Goal: Check status: Check status

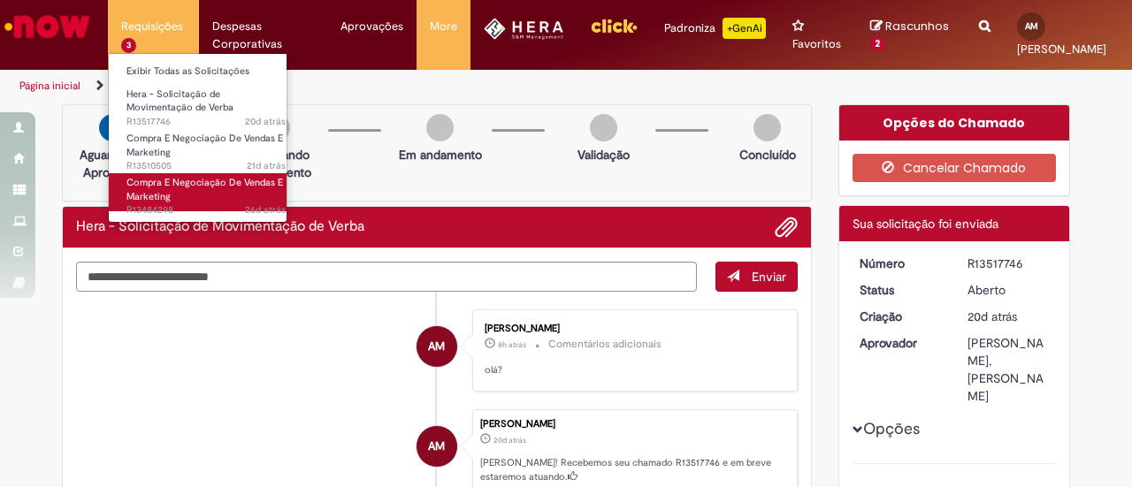
click at [188, 208] on span "26d atrás 26 dias atrás R13484298" at bounding box center [206, 210] width 159 height 14
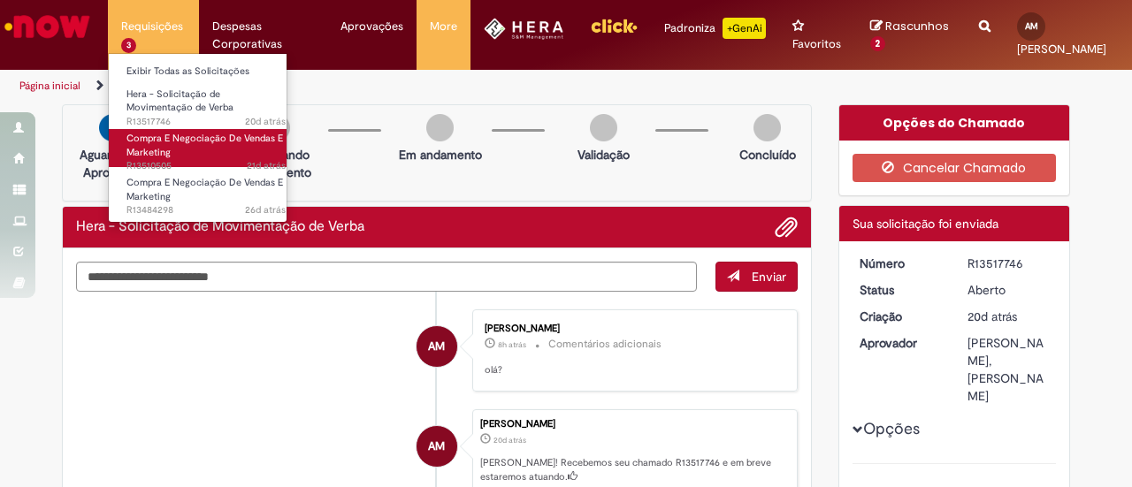
click at [196, 139] on span "Compra E Negociação De Vendas E Marketing" at bounding box center [205, 145] width 157 height 27
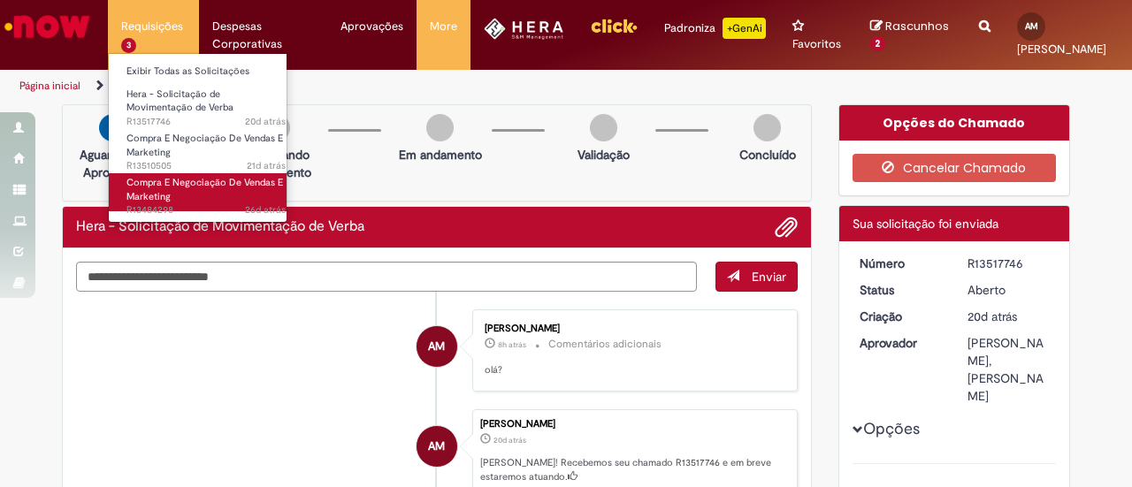
click at [220, 190] on link "Compra E Negociação De Vendas E Marketing 26d atrás 26 dias atrás R13484298" at bounding box center [206, 192] width 195 height 38
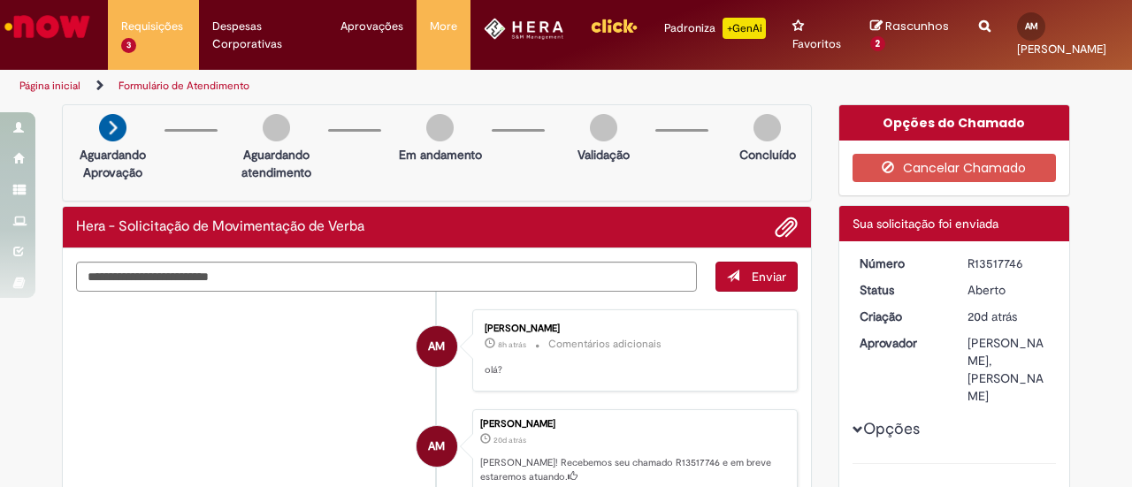
click at [685, 346] on p "8h atrás 8 horas atrás Comentários adicionais" at bounding box center [632, 344] width 295 height 20
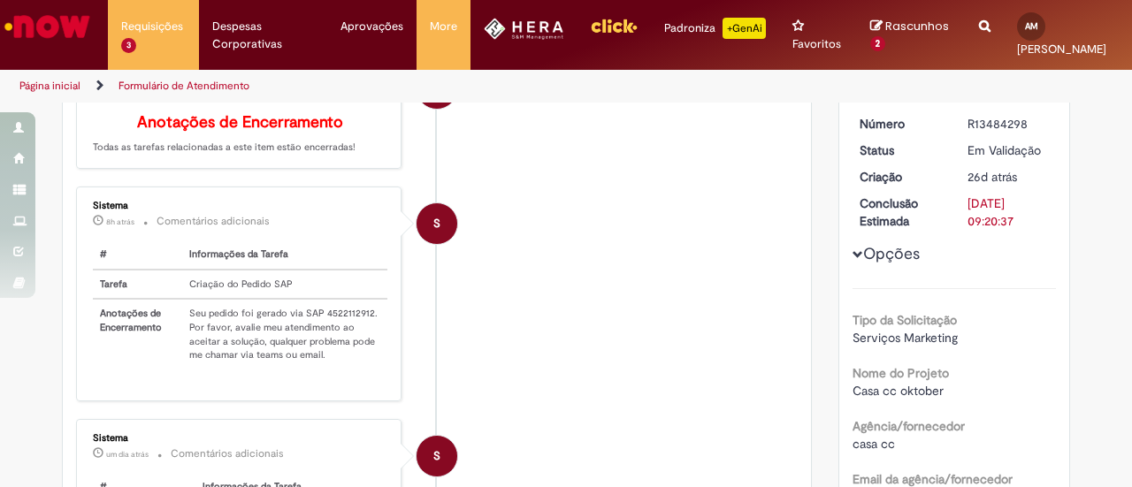
scroll to position [229, 0]
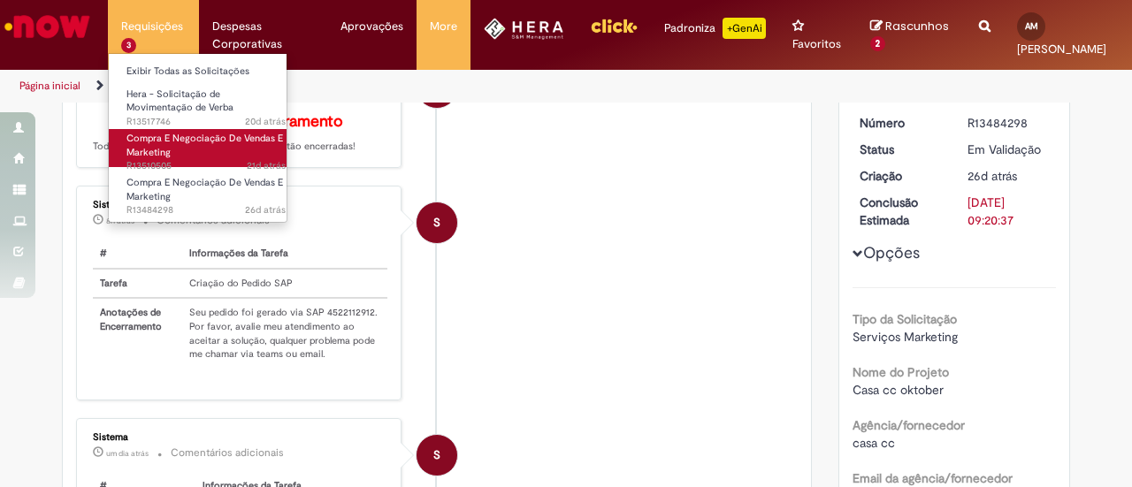
click at [180, 151] on link "Compra E Negociação De Vendas E Marketing 21d atrás 21 dias atrás R13510505" at bounding box center [206, 148] width 195 height 38
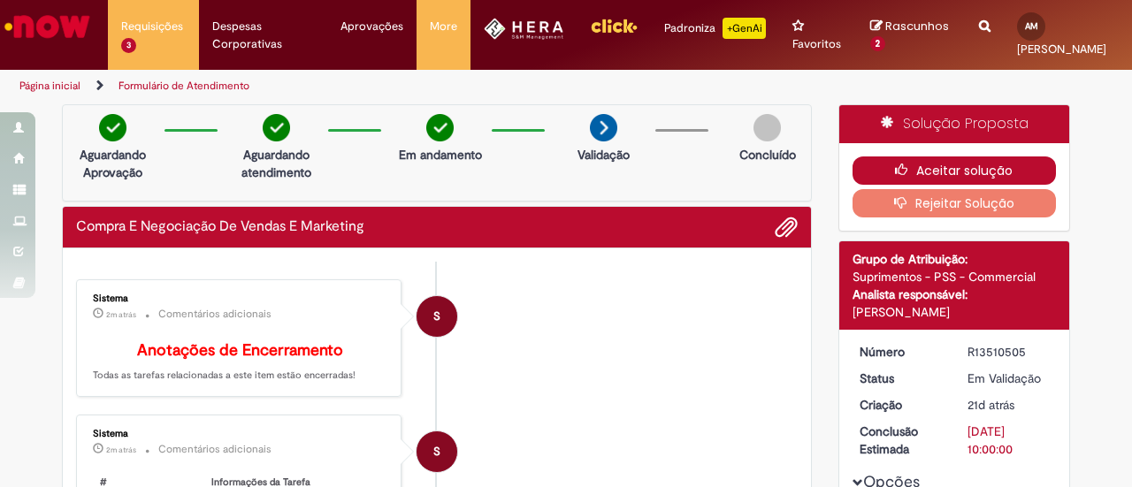
click at [895, 167] on icon "button" at bounding box center [905, 170] width 21 height 12
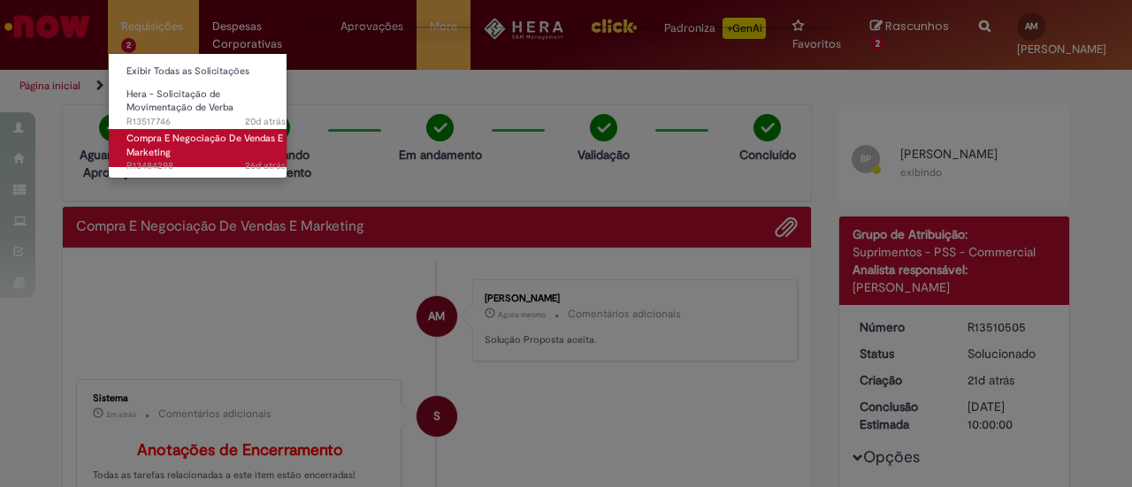
click at [180, 165] on span "26d atrás 26 dias atrás R13484298" at bounding box center [206, 166] width 159 height 14
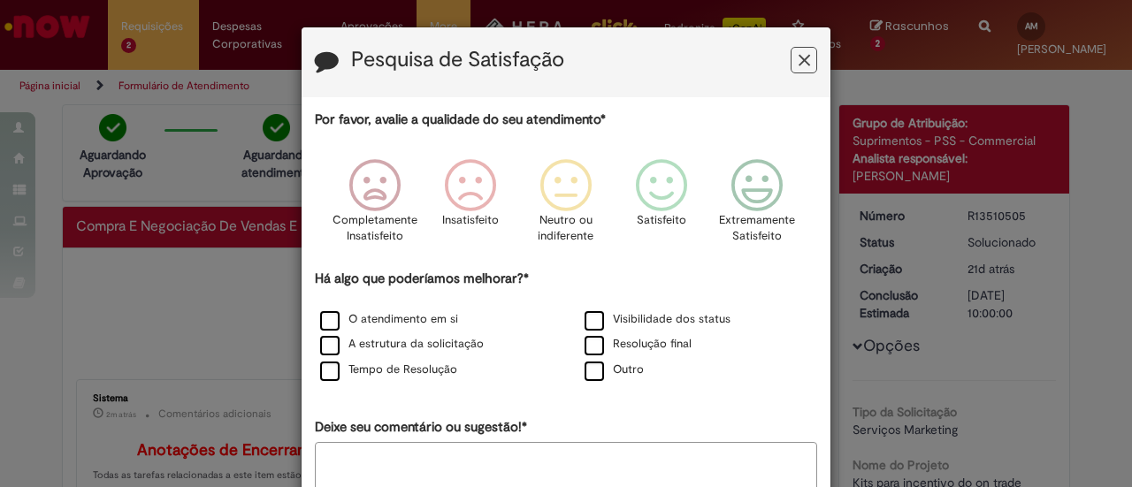
click at [799, 62] on icon "Feedback" at bounding box center [805, 60] width 12 height 19
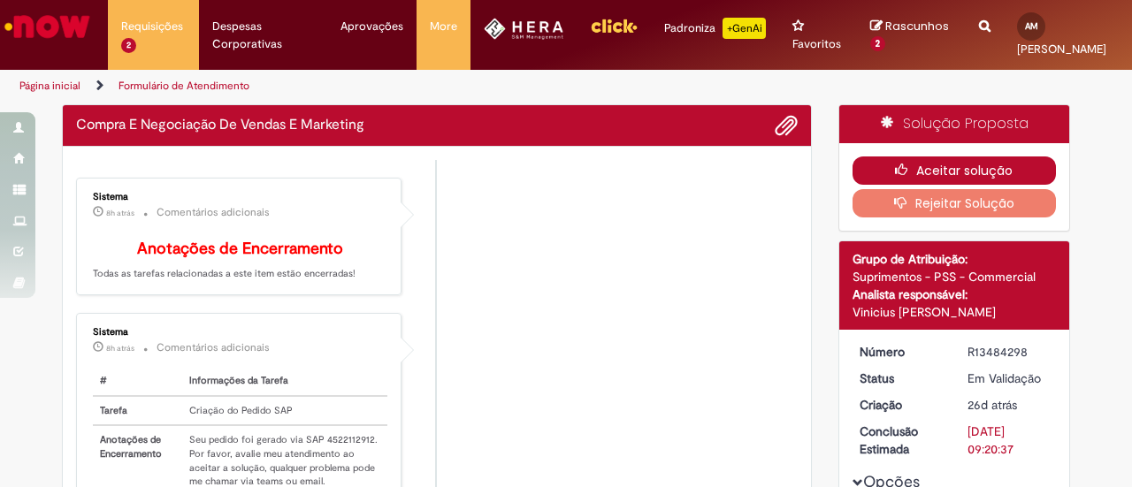
click at [908, 162] on button "Aceitar solução" at bounding box center [955, 171] width 204 height 28
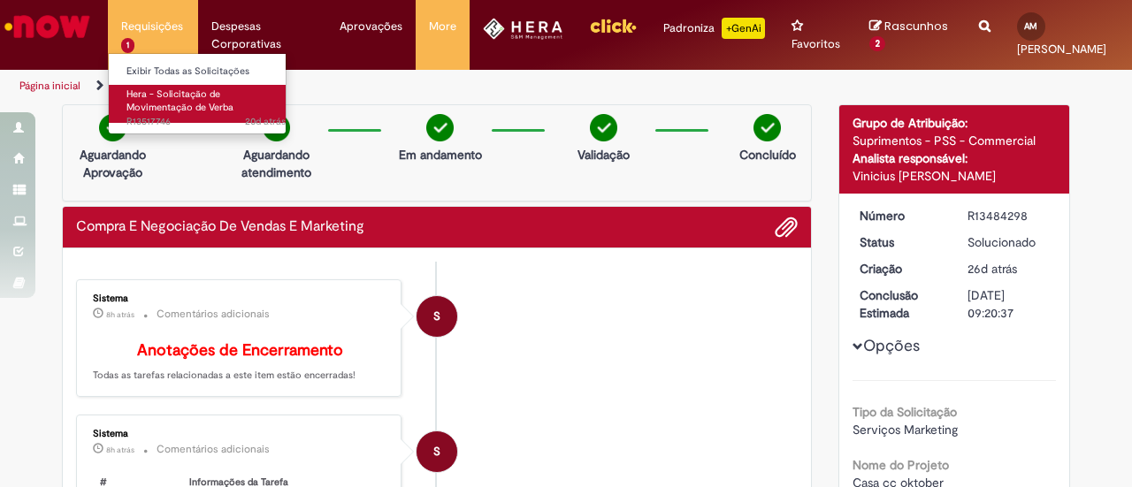
click at [155, 111] on span "Hera - Solicitação de Movimentação de Verba" at bounding box center [180, 101] width 107 height 27
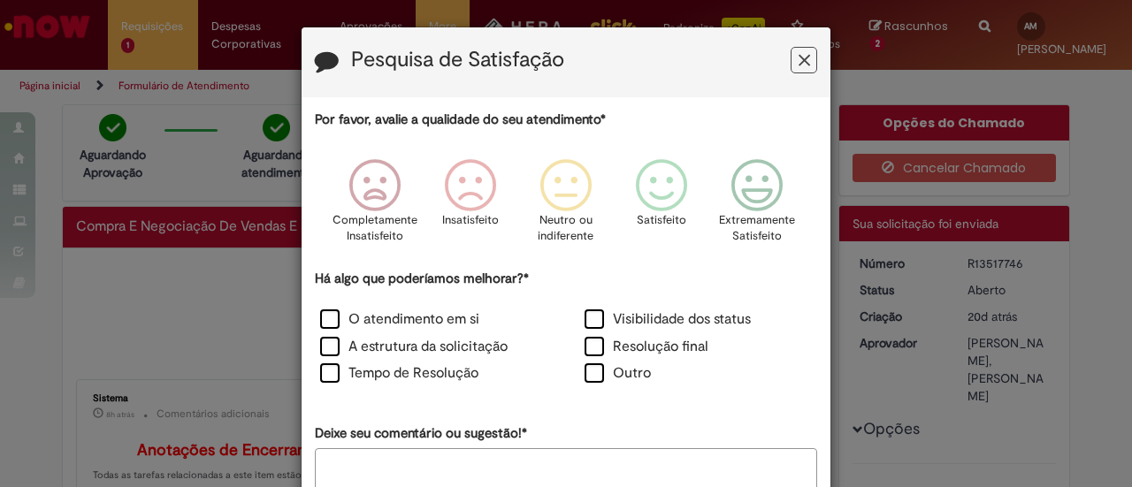
click at [799, 65] on icon "Feedback" at bounding box center [805, 60] width 12 height 19
